Goal: Information Seeking & Learning: Learn about a topic

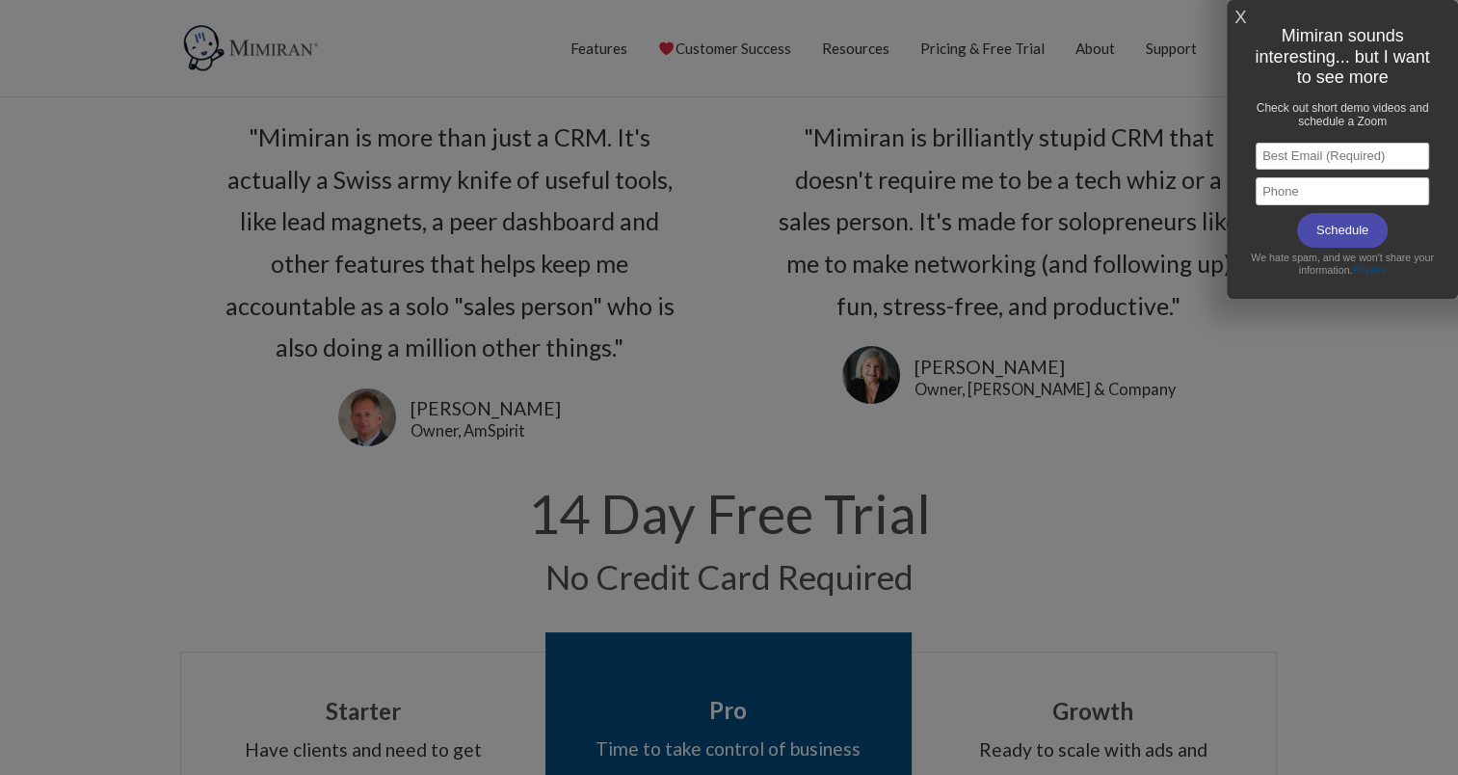
click at [1239, 14] on link "X" at bounding box center [1240, 18] width 12 height 32
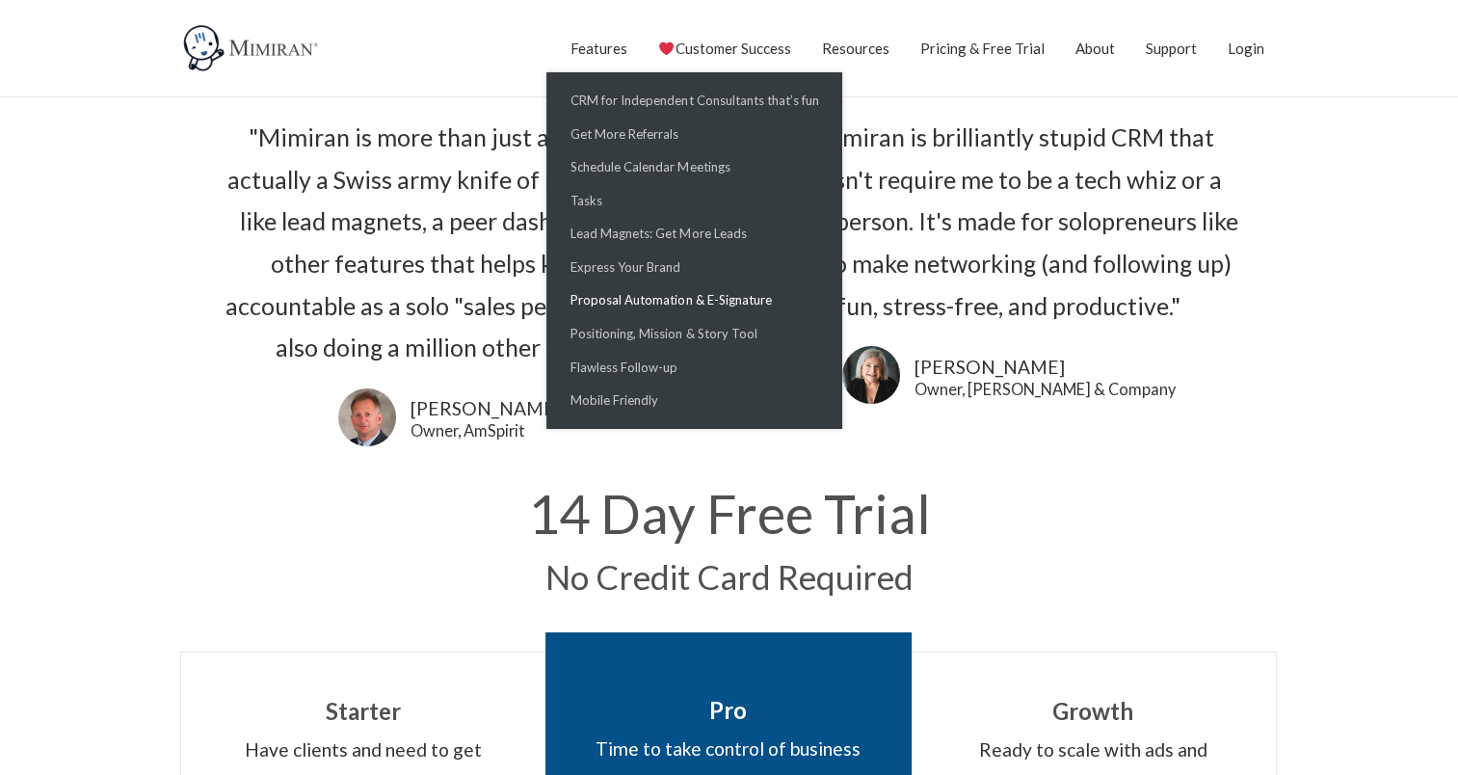
click at [0, 0] on link "Proposal Automation & E-Signature" at bounding box center [0, 0] width 0 height 0
